Goal: Communication & Community: Participate in discussion

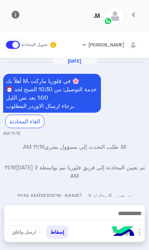
click at [135, 11] on span "chevron_left" at bounding box center [133, 15] width 10 height 10
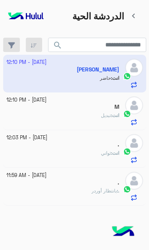
click at [44, 67] on app-inbox-user "[DATE] - 12:10 PM [PERSON_NAME] انت : حاضر" at bounding box center [74, 73] width 143 height 37
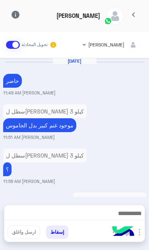
click at [137, 233] on img "button" at bounding box center [139, 232] width 10 height 10
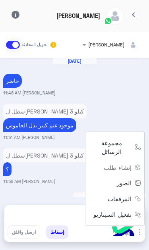
click at [127, 187] on span "الصور" at bounding box center [123, 182] width 15 height 9
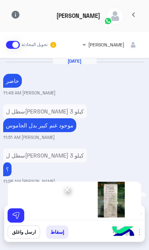
scroll to position [0, 0]
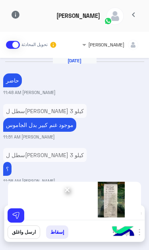
click at [110, 128] on div "[DATE] حاضر [PERSON_NAME] 11:48 AM سطل لبن جاموس 3 كيلو موجود غنم كبير بدل الجا…" at bounding box center [74, 119] width 149 height 123
click at [110, 127] on div "[DATE] حاضر [PERSON_NAME] 11:48 AM سطل لبن جاموس 3 كيلو موجود غنم كبير بدل الجا…" at bounding box center [74, 119] width 149 height 123
click at [110, 128] on div "[DATE] حاضر [PERSON_NAME] 11:48 AM سطل لبن جاموس 3 كيلو موجود غنم كبير بدل الجا…" at bounding box center [74, 119] width 149 height 123
click at [16, 215] on img at bounding box center [16, 215] width 8 height 8
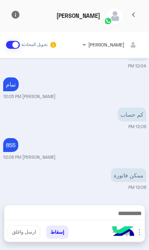
scroll to position [270, 0]
